Goal: Information Seeking & Learning: Find specific fact

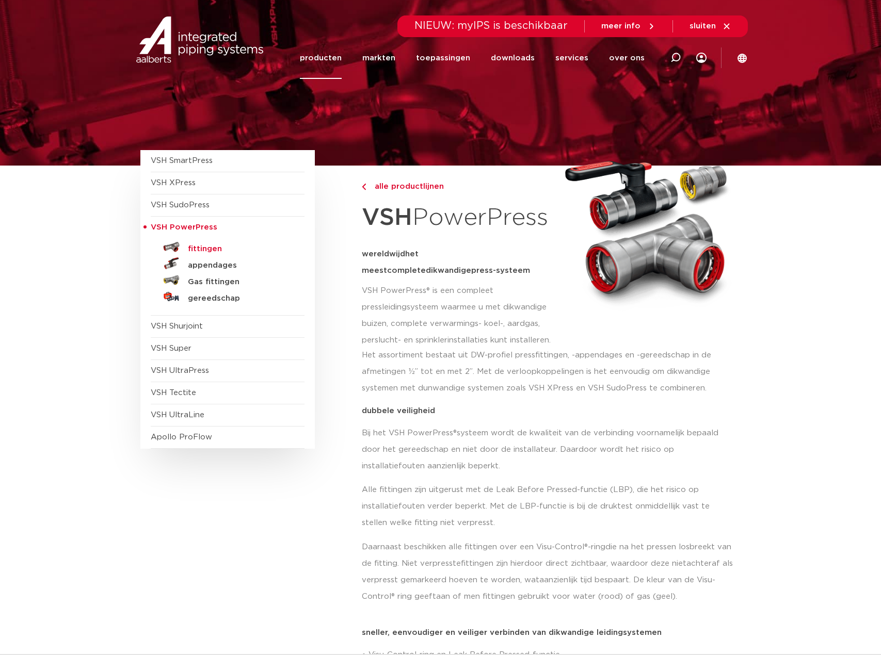
click at [203, 246] on h5 "fittingen" at bounding box center [239, 249] width 102 height 9
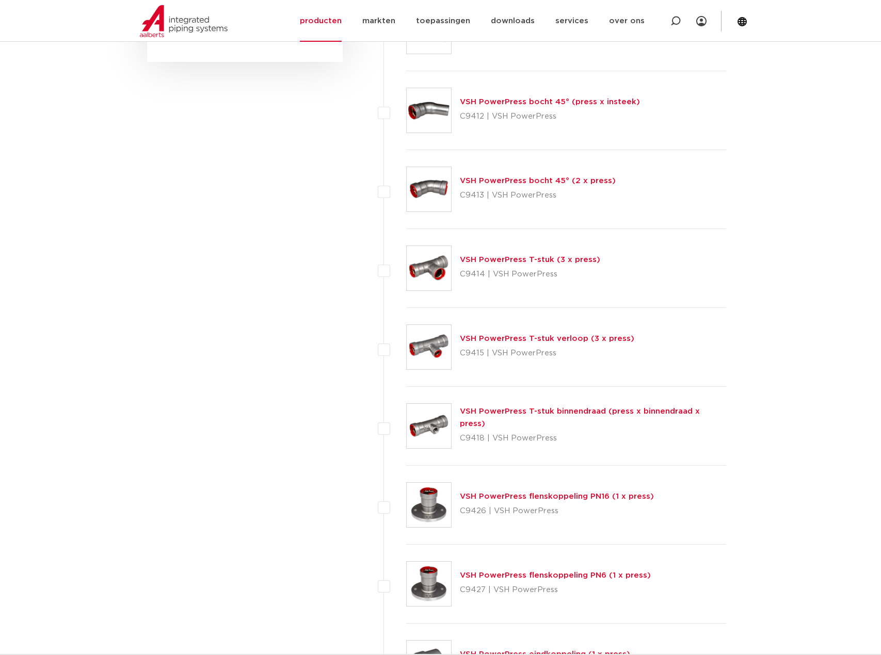
scroll to position [671, 0]
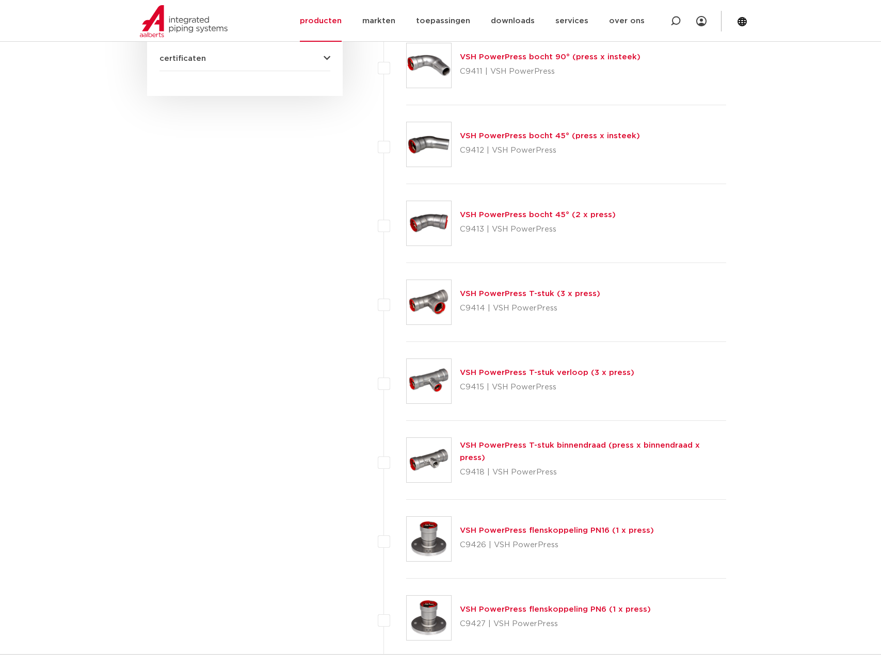
click at [564, 375] on link "VSH PowerPress T-stuk verloop (3 x press)" at bounding box center [547, 373] width 174 height 8
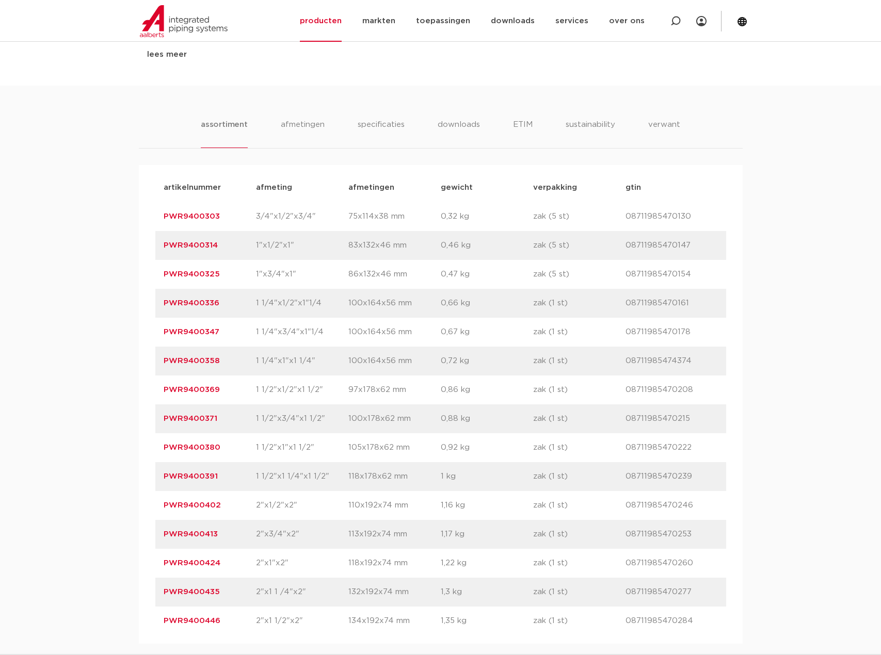
scroll to position [568, 0]
drag, startPoint x: 274, startPoint y: 411, endPoint x: 331, endPoint y: 410, distance: 57.3
click at [331, 395] on p "1 1/2"x1/2"x1 1/2"" at bounding box center [302, 389] width 92 height 12
drag, startPoint x: 254, startPoint y: 499, endPoint x: 702, endPoint y: 504, distance: 448.0
click at [703, 490] on div "artikelnummer PWR9400391 afmeting 1 1/2"x1 1/4"x1 1/2" [GEOGRAPHIC_DATA] 118x17…" at bounding box center [440, 475] width 571 height 29
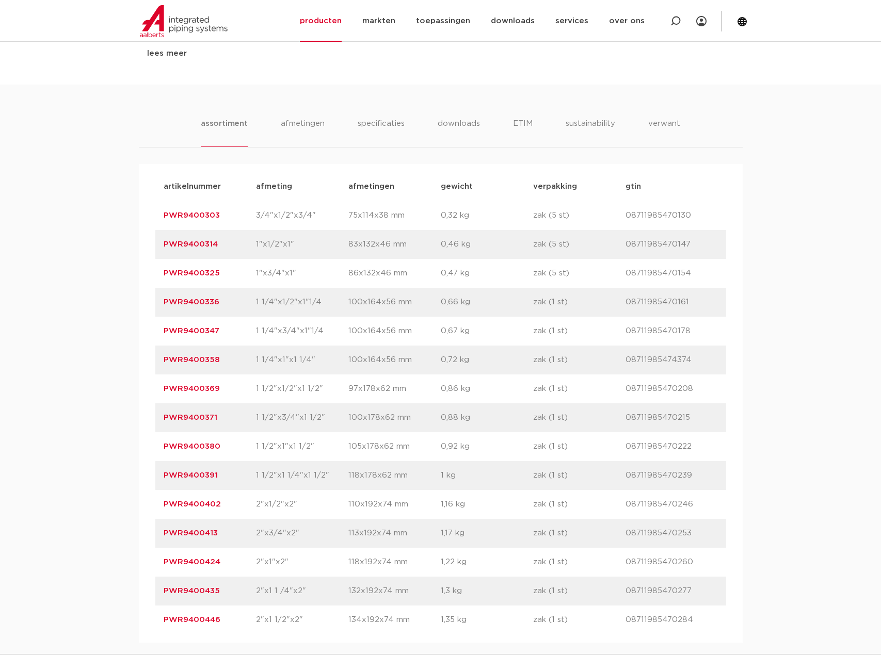
click at [659, 490] on div "artikelnummer PWR9400391 afmeting 1 1/2"x1 1/4"x1 1/2" [GEOGRAPHIC_DATA] 118x17…" at bounding box center [440, 475] width 571 height 29
drag, startPoint x: 325, startPoint y: 499, endPoint x: 256, endPoint y: 501, distance: 69.2
click at [256, 482] on p "1 1/2"x1 1/4"x1 1/2"" at bounding box center [302, 476] width 92 height 12
copy p "1 1/2"x1 1/4"x1 1/2""
click at [743, 499] on div "assortiment [GEOGRAPHIC_DATA] specificaties downloads ETIM sustainability verwa…" at bounding box center [440, 364] width 881 height 558
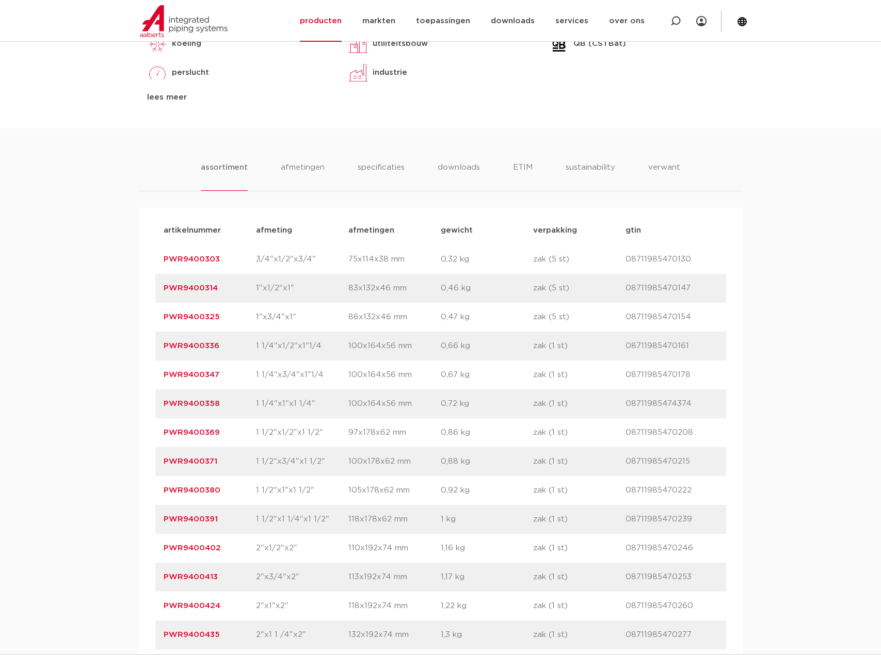
scroll to position [516, 0]
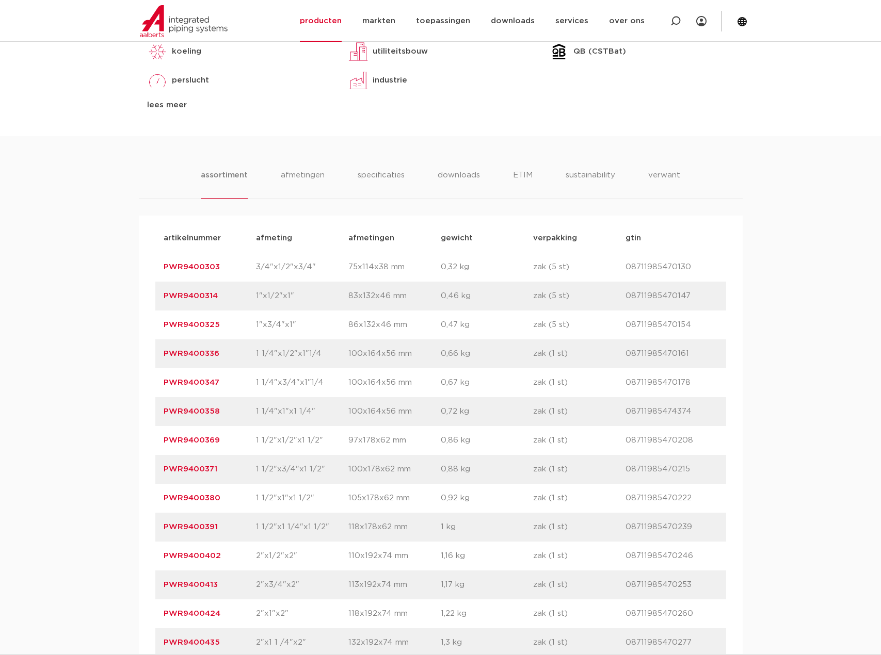
click at [738, 199] on div "assortiment [GEOGRAPHIC_DATA] specificaties downloads ETIM sustainability verwa…" at bounding box center [441, 184] width 604 height 30
click at [849, 397] on div "assortiment [GEOGRAPHIC_DATA] specificaties downloads ETIM sustainability verwa…" at bounding box center [440, 415] width 881 height 558
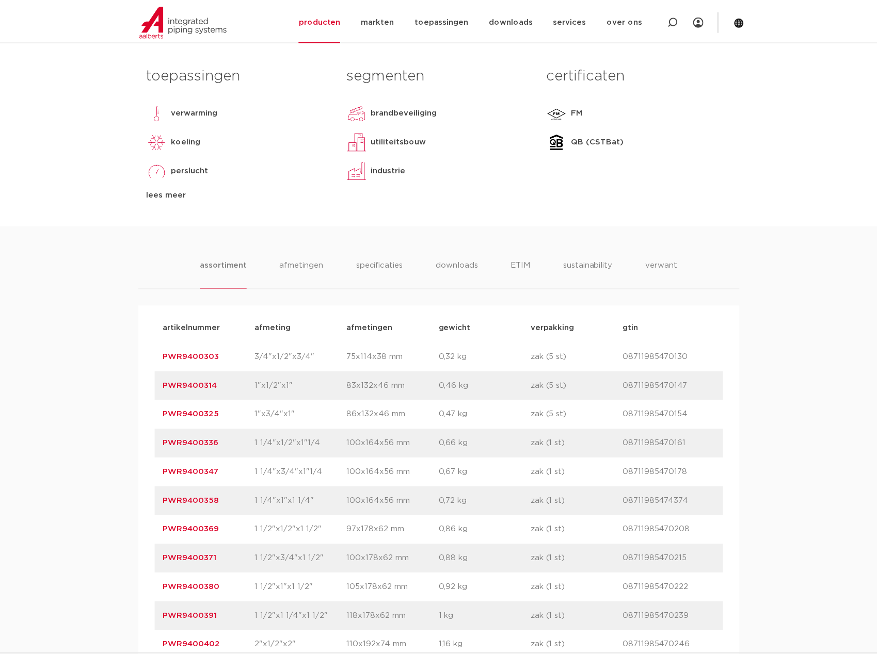
scroll to position [0, 0]
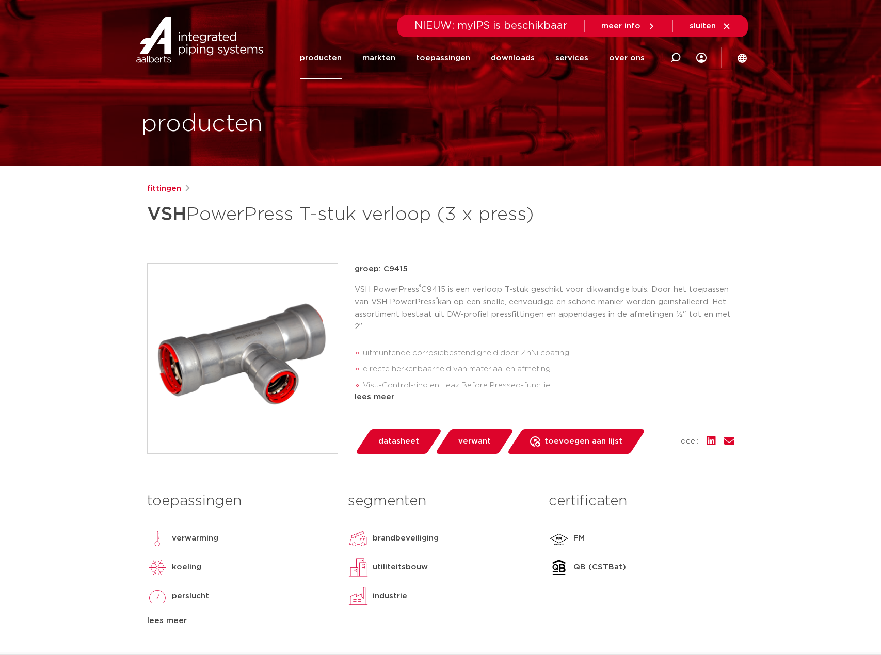
click at [474, 333] on p "VSH PowerPress ® C9415 is een verloop T-stuk geschikt voor dikwandige buis. Doo…" at bounding box center [545, 309] width 380 height 50
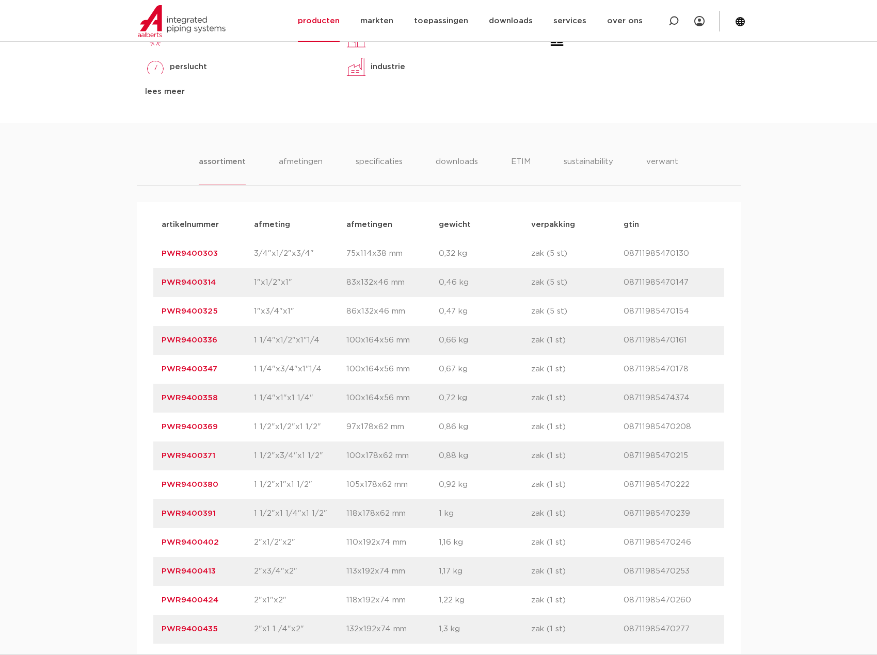
scroll to position [568, 0]
